Goal: Find specific page/section: Find specific page/section

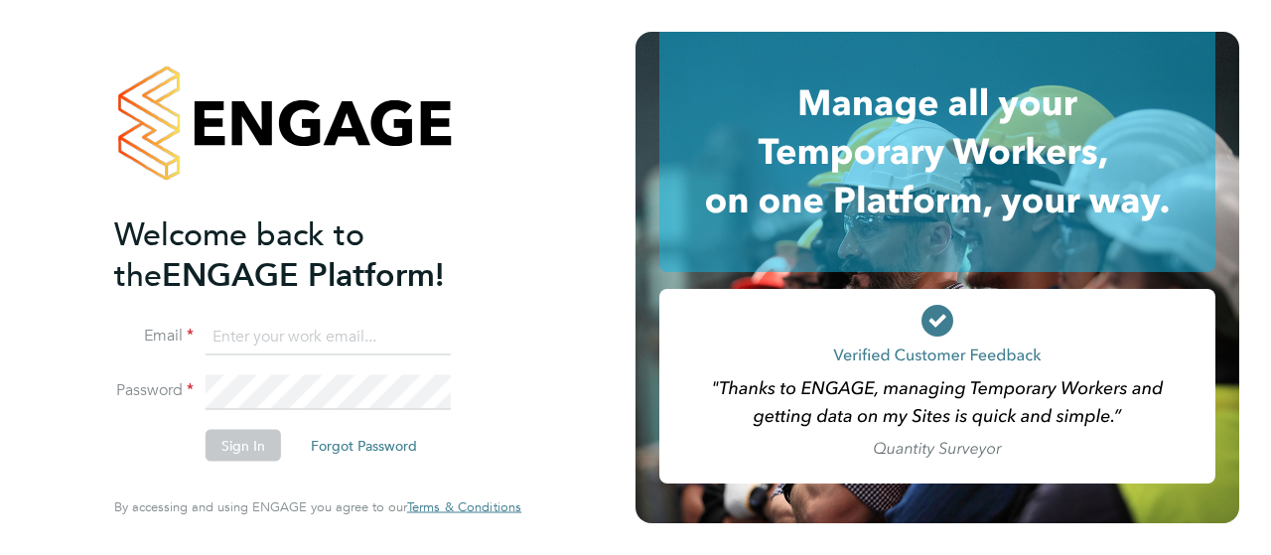
type input "midoffice@randstadcpe.com"
drag, startPoint x: 248, startPoint y: 432, endPoint x: 244, endPoint y: 442, distance: 10.7
click at [249, 432] on button "Sign In" at bounding box center [243, 446] width 75 height 32
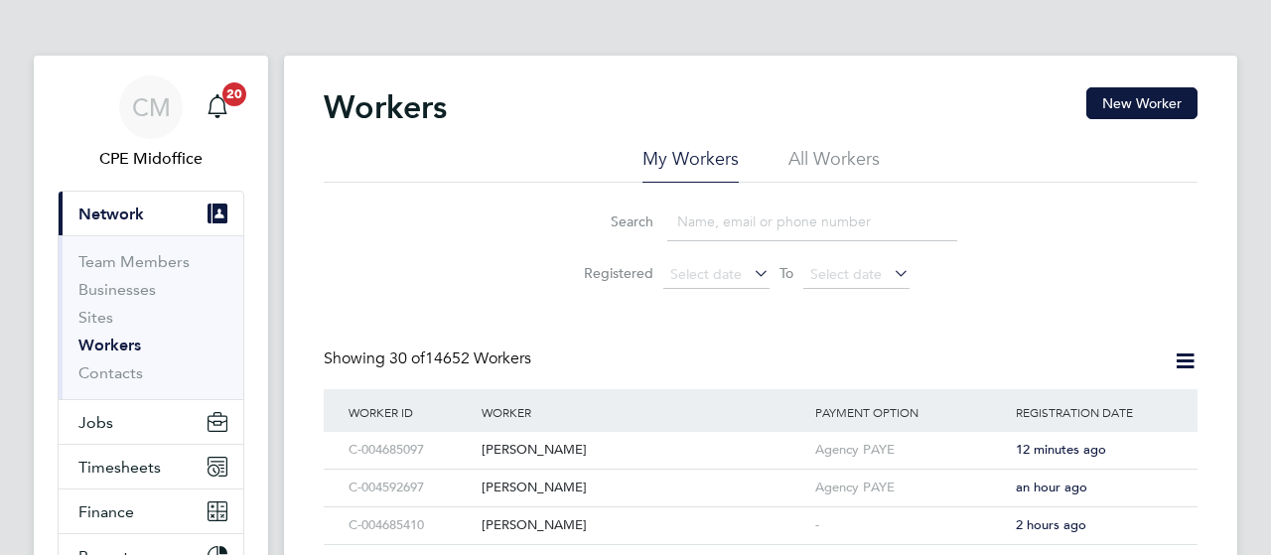
click at [700, 203] on input at bounding box center [812, 222] width 290 height 39
click at [798, 166] on li "All Workers" at bounding box center [833, 165] width 91 height 36
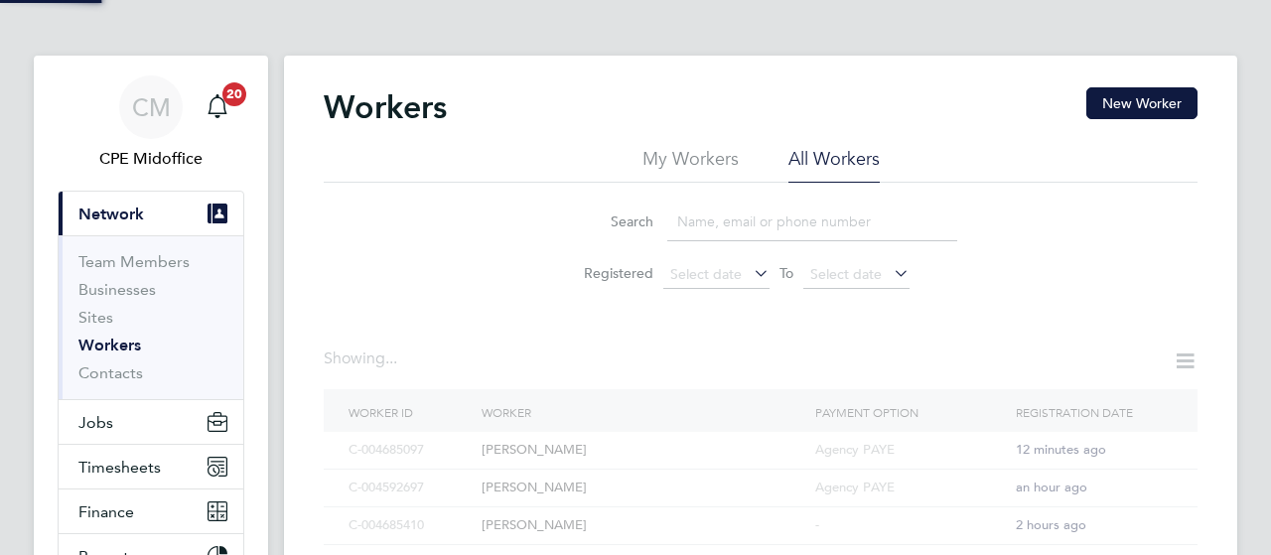
click at [732, 227] on input at bounding box center [812, 222] width 290 height 39
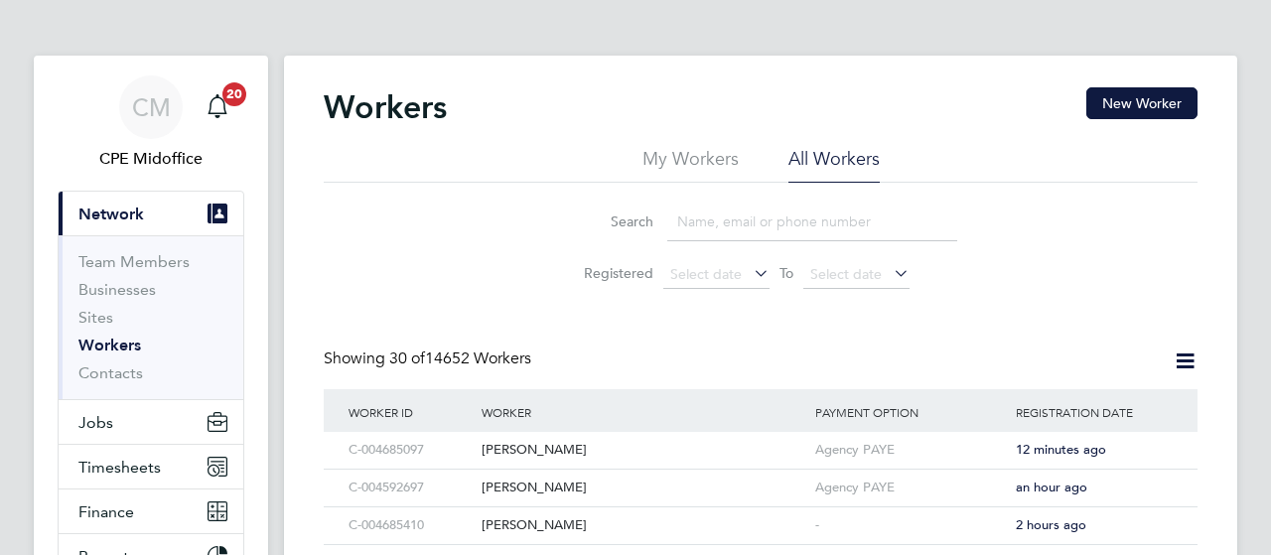
paste input "[PERSON_NAME]"
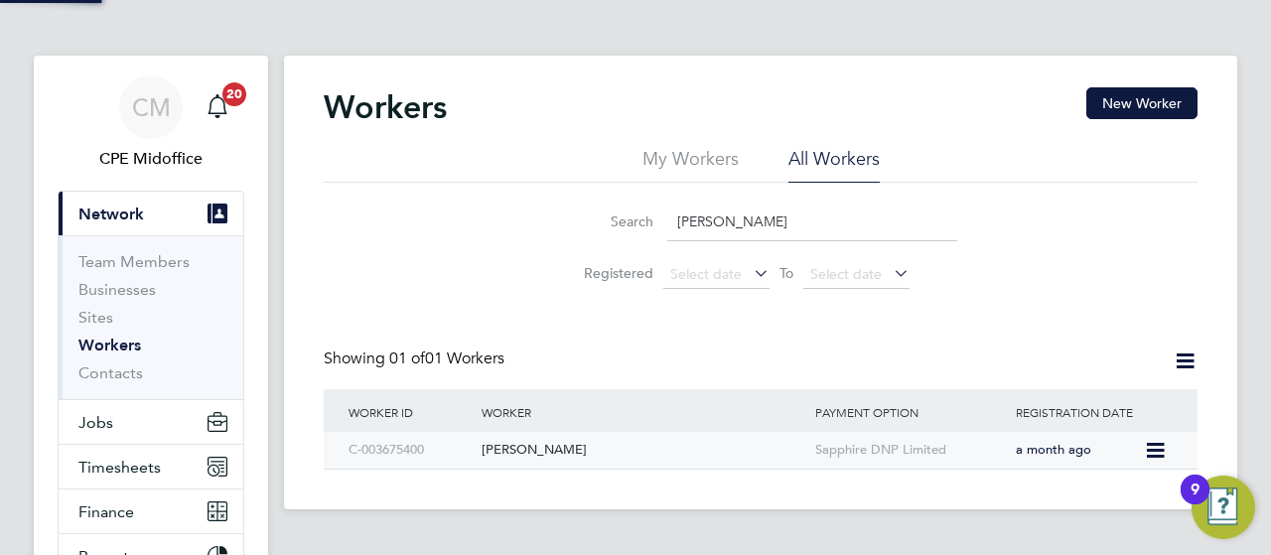
type input "[PERSON_NAME]"
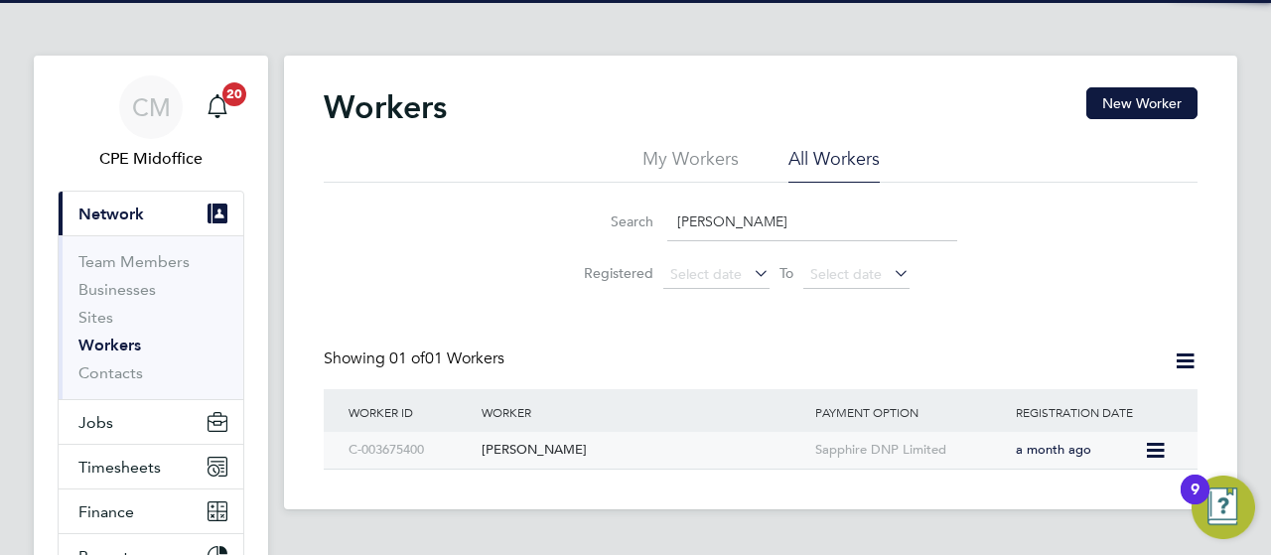
click at [402, 461] on div "C-003675400" at bounding box center [410, 450] width 133 height 37
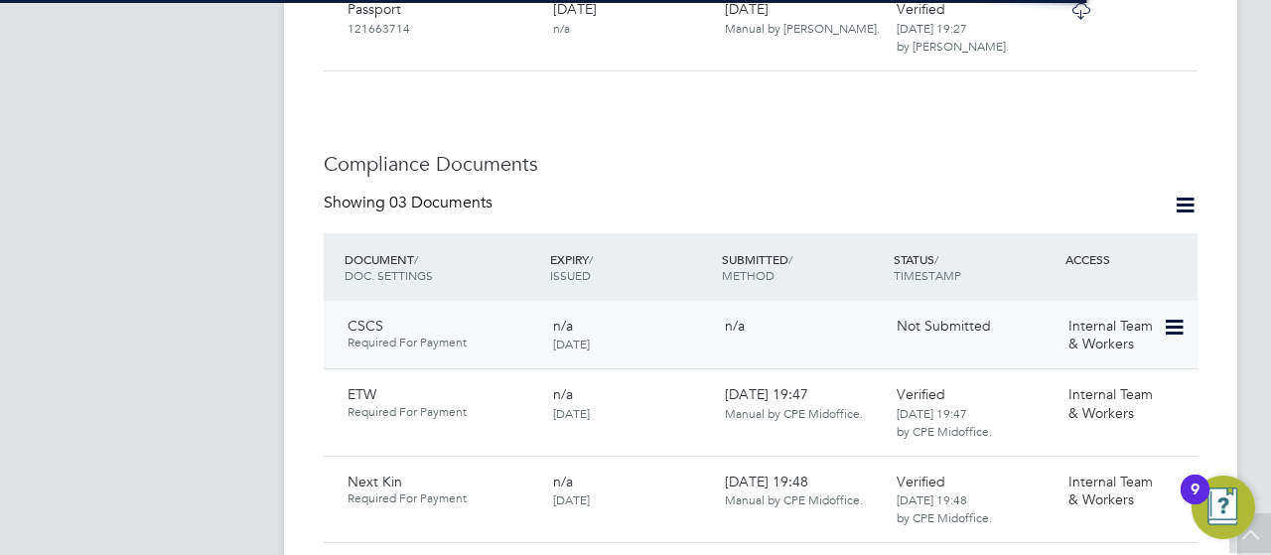
scroll to position [894, 0]
